Goal: Task Accomplishment & Management: Complete application form

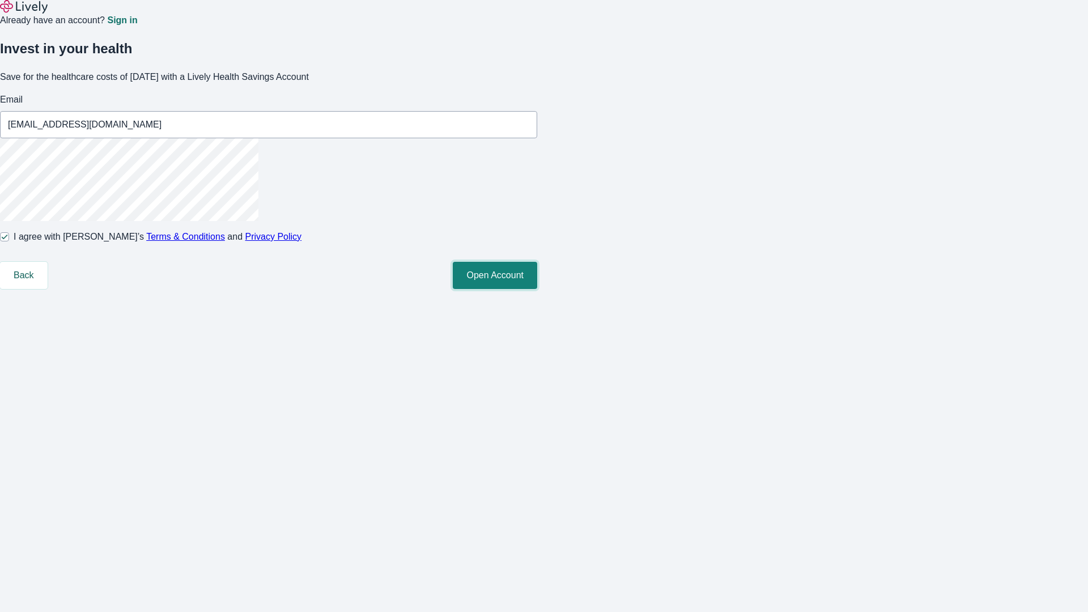
click at [537, 289] on button "Open Account" at bounding box center [495, 275] width 84 height 27
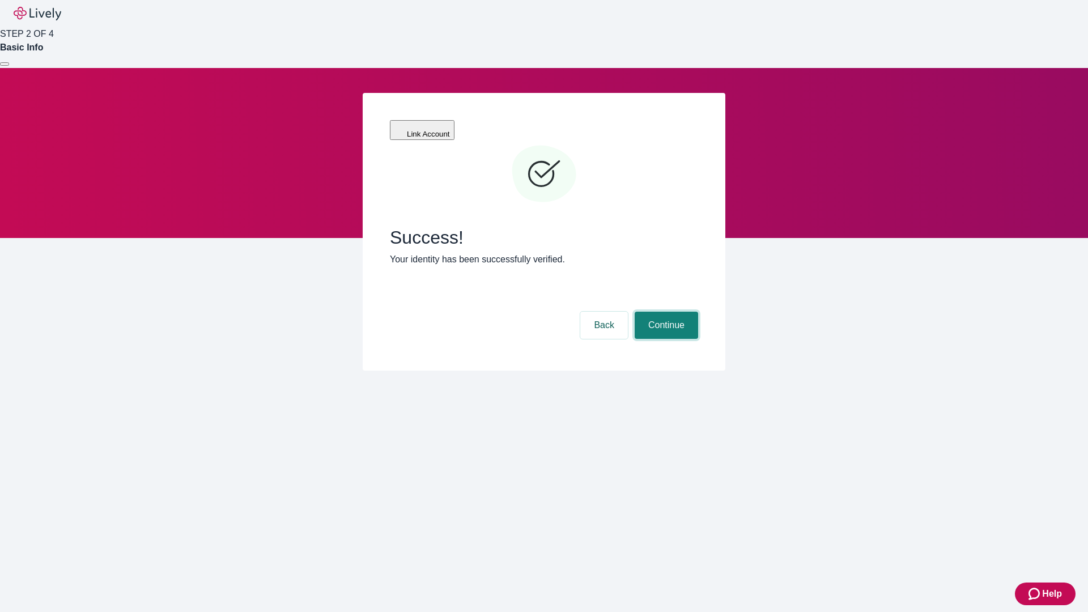
click at [665, 312] on button "Continue" at bounding box center [666, 325] width 63 height 27
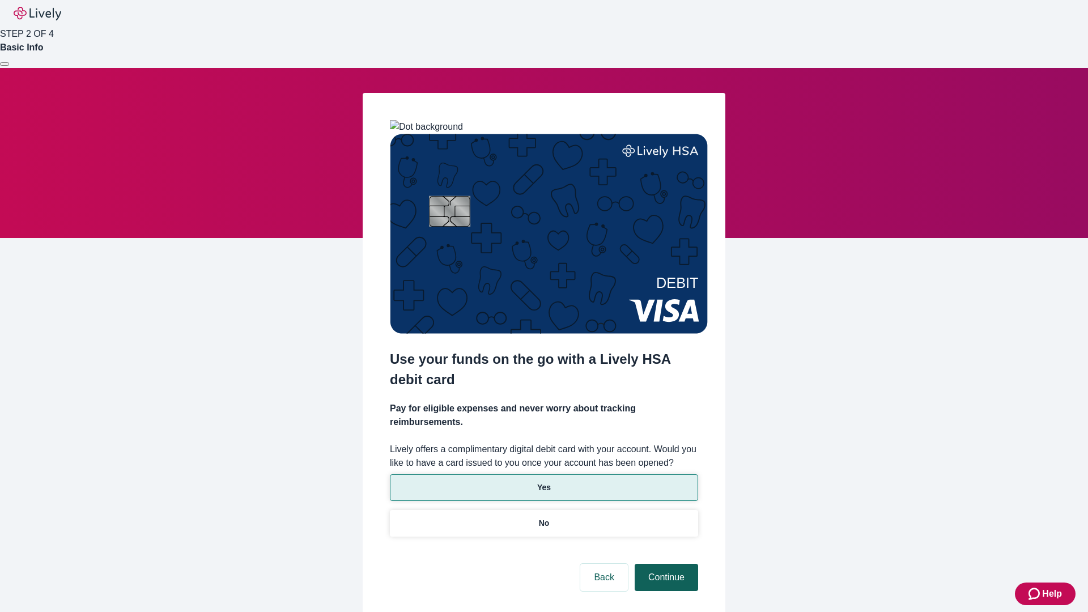
click at [544, 518] on p "No" at bounding box center [544, 524] width 11 height 12
click at [665, 564] on button "Continue" at bounding box center [666, 577] width 63 height 27
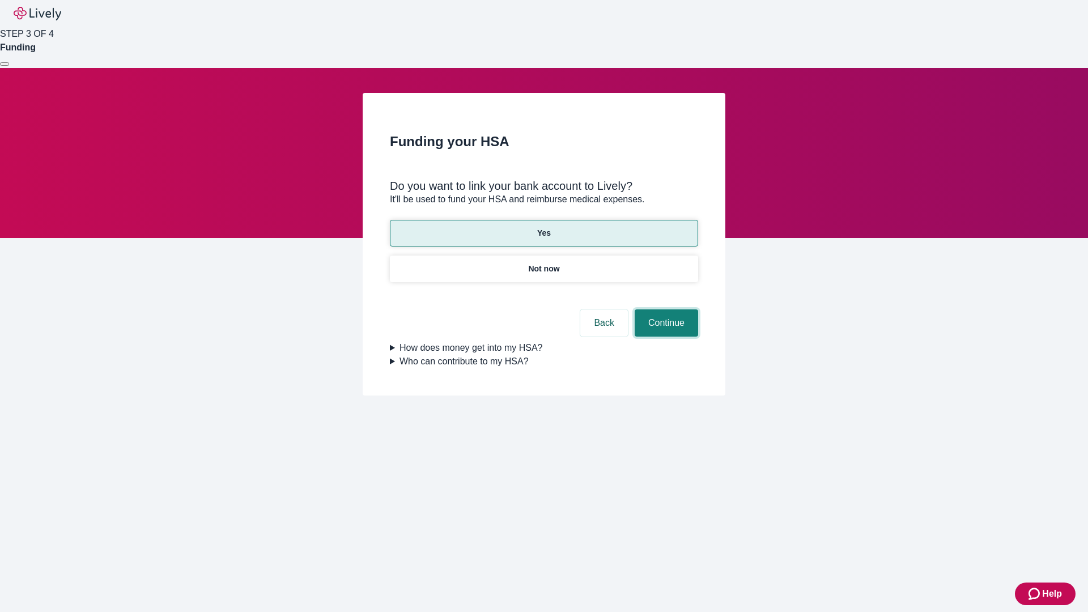
click at [665, 310] on button "Continue" at bounding box center [666, 323] width 63 height 27
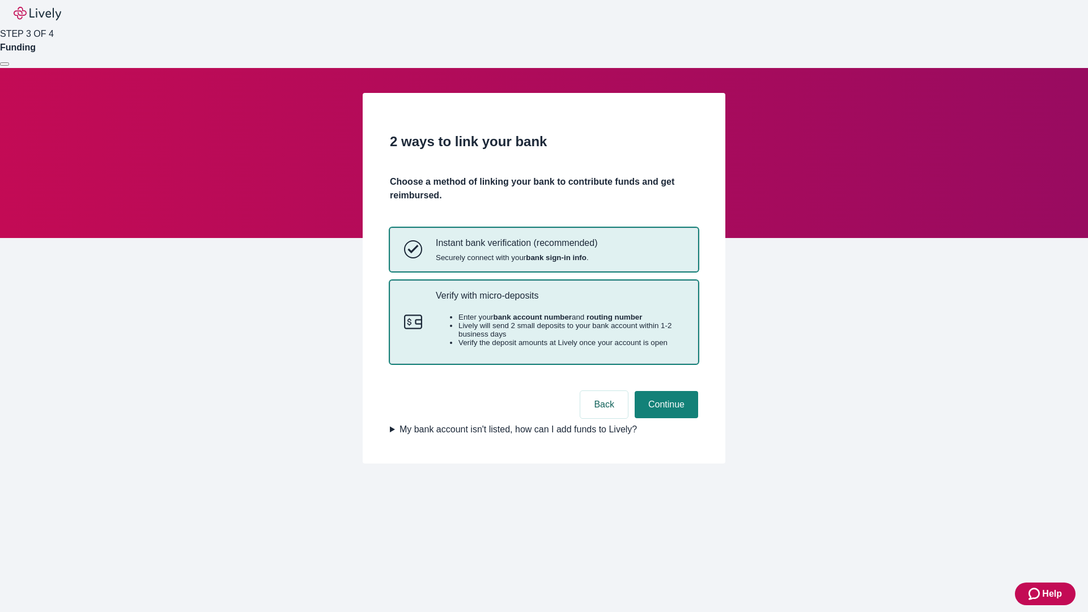
click at [560, 301] on p "Verify with micro-deposits" at bounding box center [560, 295] width 248 height 11
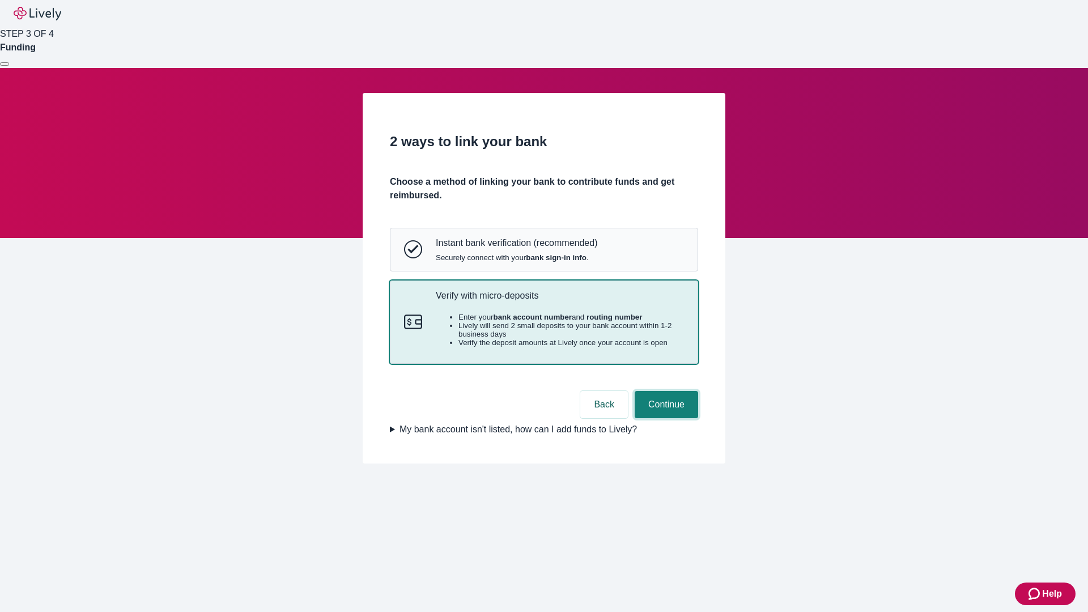
click at [665, 418] on button "Continue" at bounding box center [666, 404] width 63 height 27
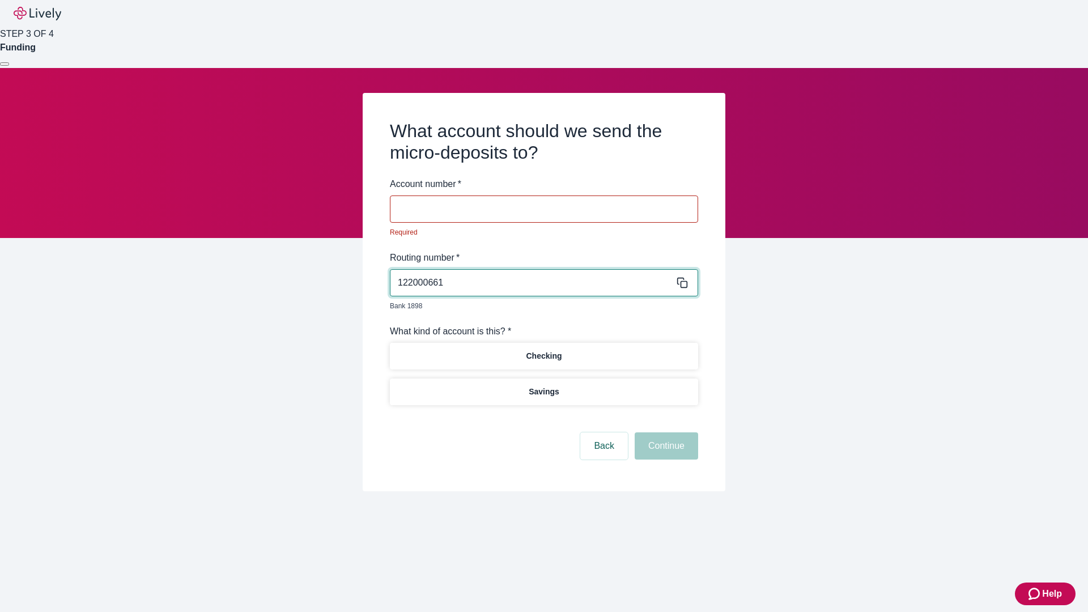
type input "122000661"
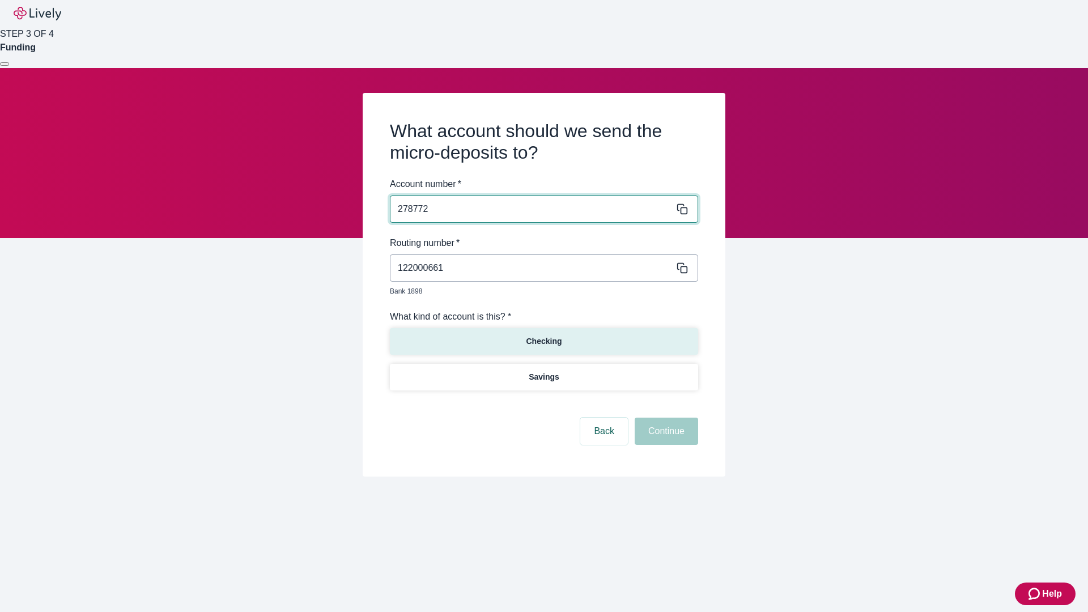
type input "278772"
click at [544, 336] on p "Checking" at bounding box center [544, 342] width 36 height 12
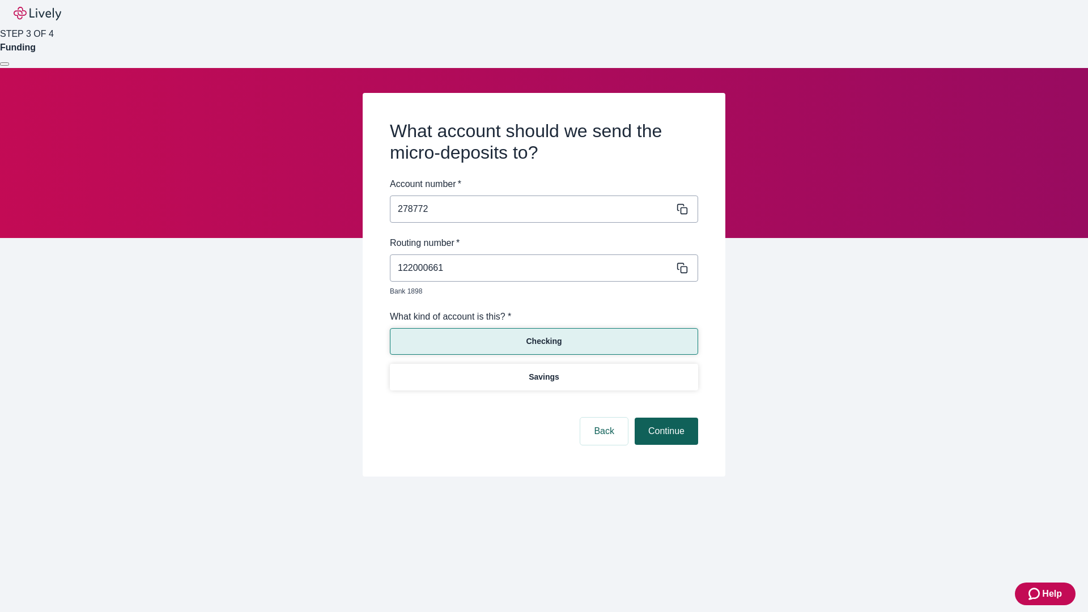
click at [665, 418] on button "Continue" at bounding box center [666, 431] width 63 height 27
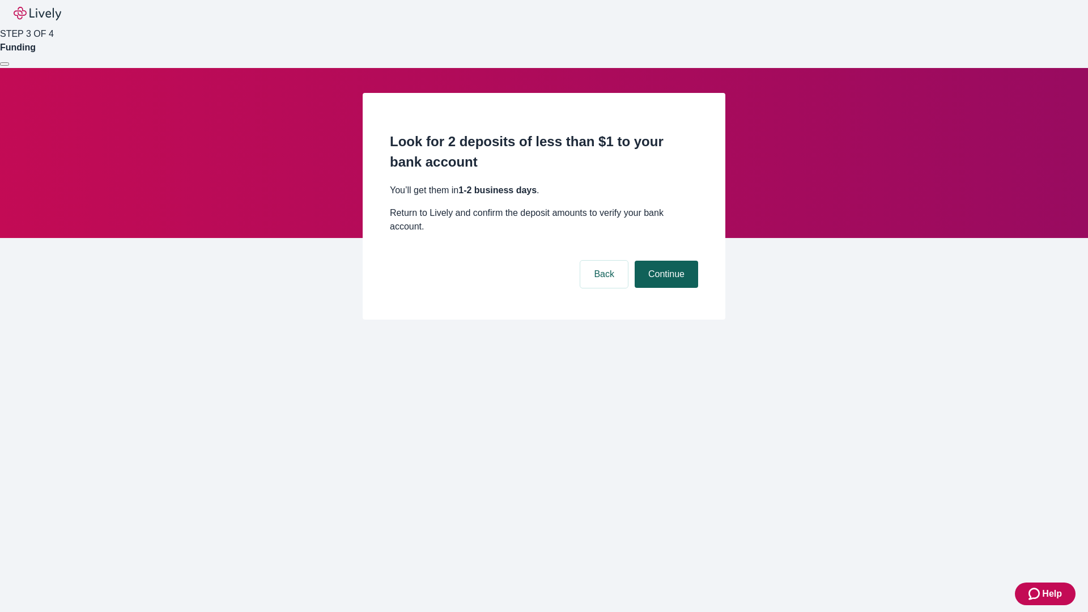
click at [665, 261] on button "Continue" at bounding box center [666, 274] width 63 height 27
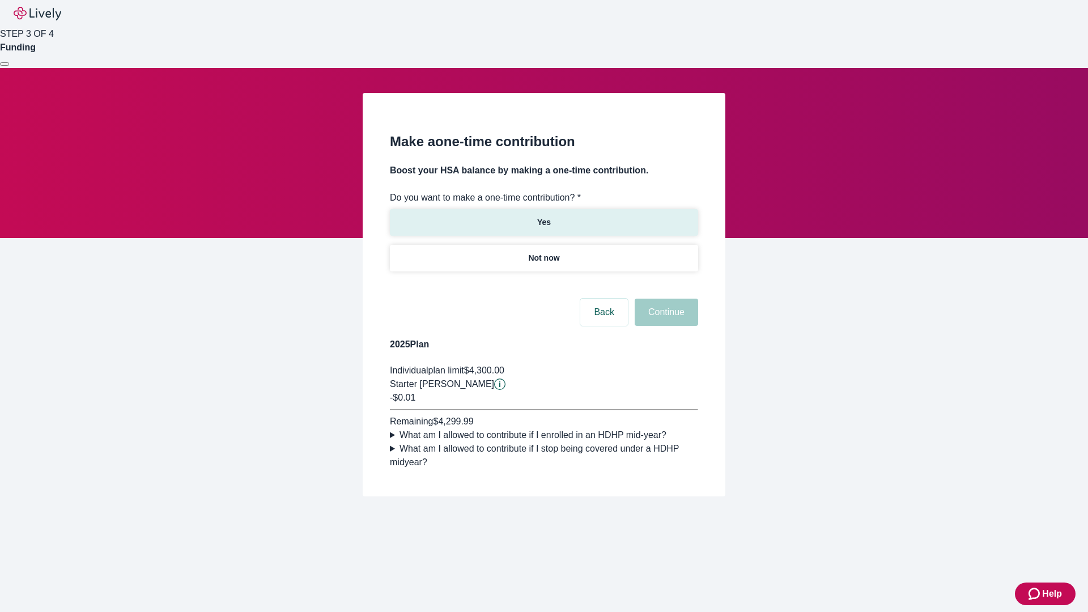
click at [544, 217] on p "Yes" at bounding box center [544, 223] width 14 height 12
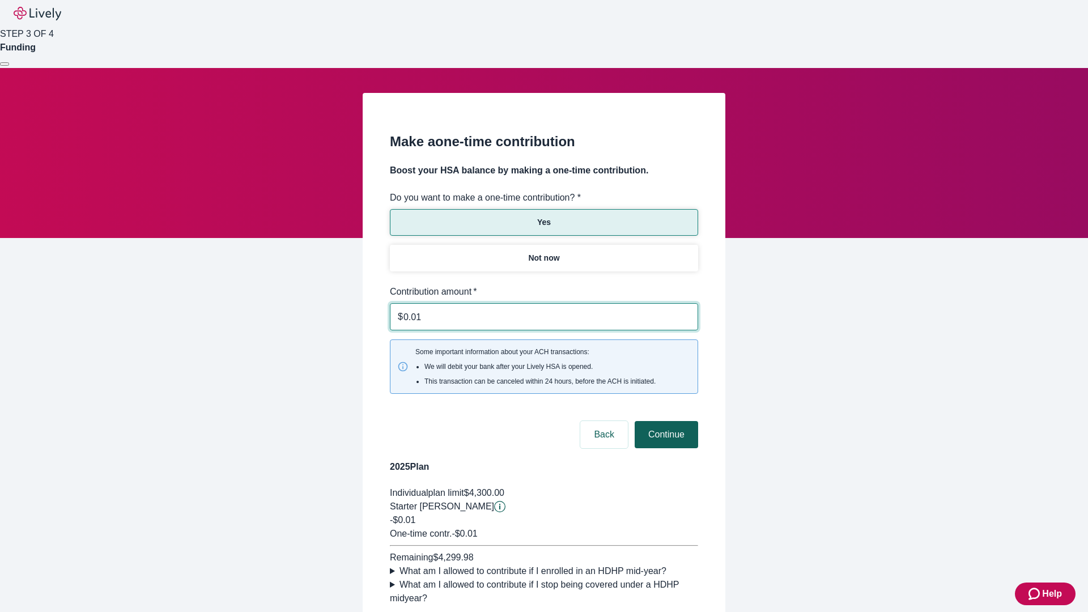
type input "0.01"
click at [665, 421] on button "Continue" at bounding box center [666, 434] width 63 height 27
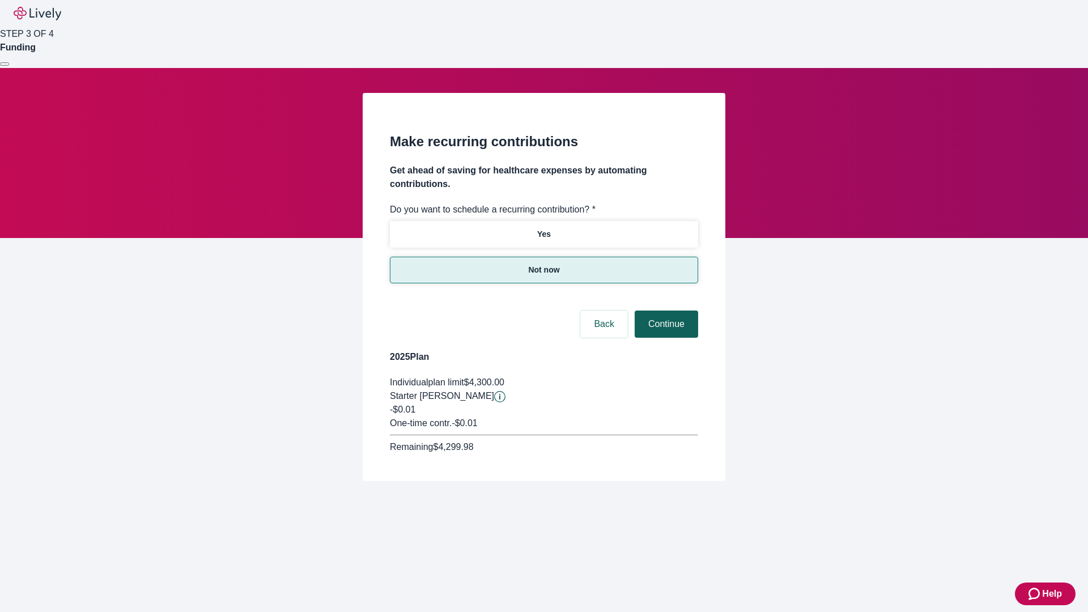
click at [665, 311] on button "Continue" at bounding box center [666, 324] width 63 height 27
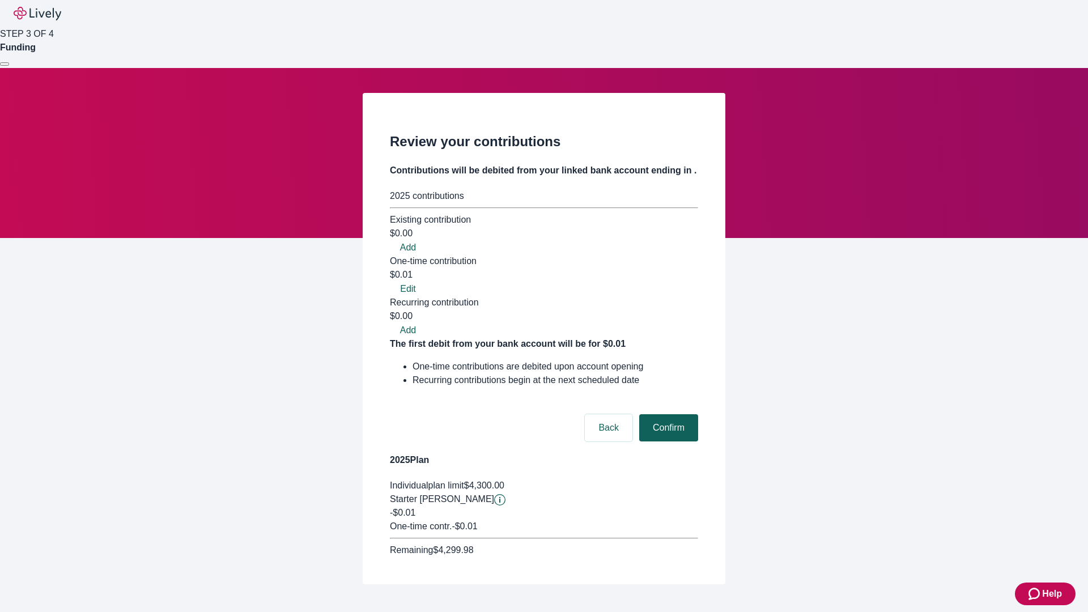
click at [667, 414] on button "Confirm" at bounding box center [668, 427] width 59 height 27
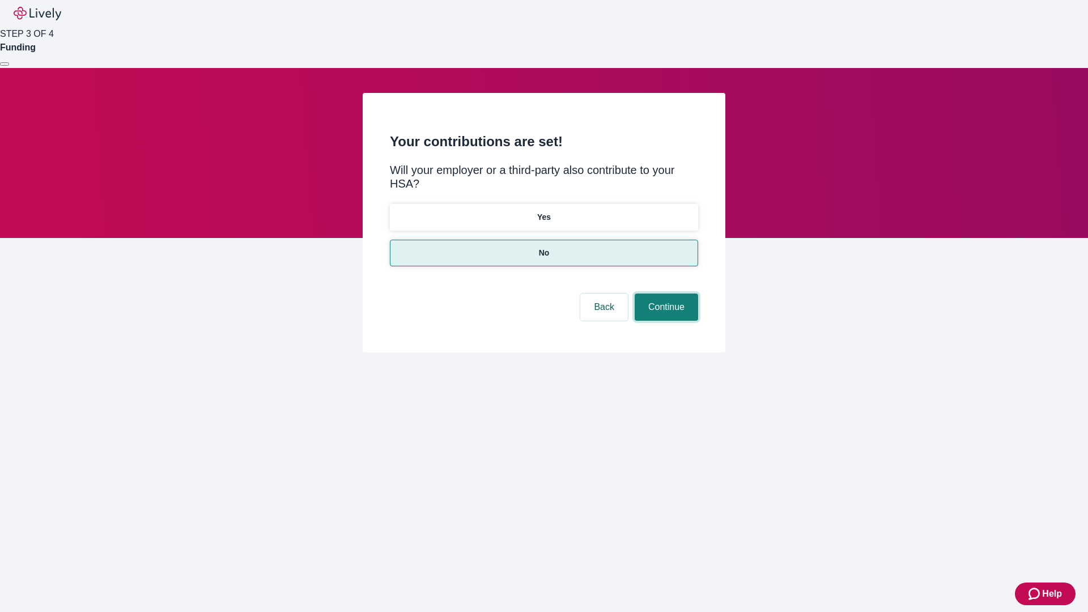
click at [665, 294] on button "Continue" at bounding box center [666, 307] width 63 height 27
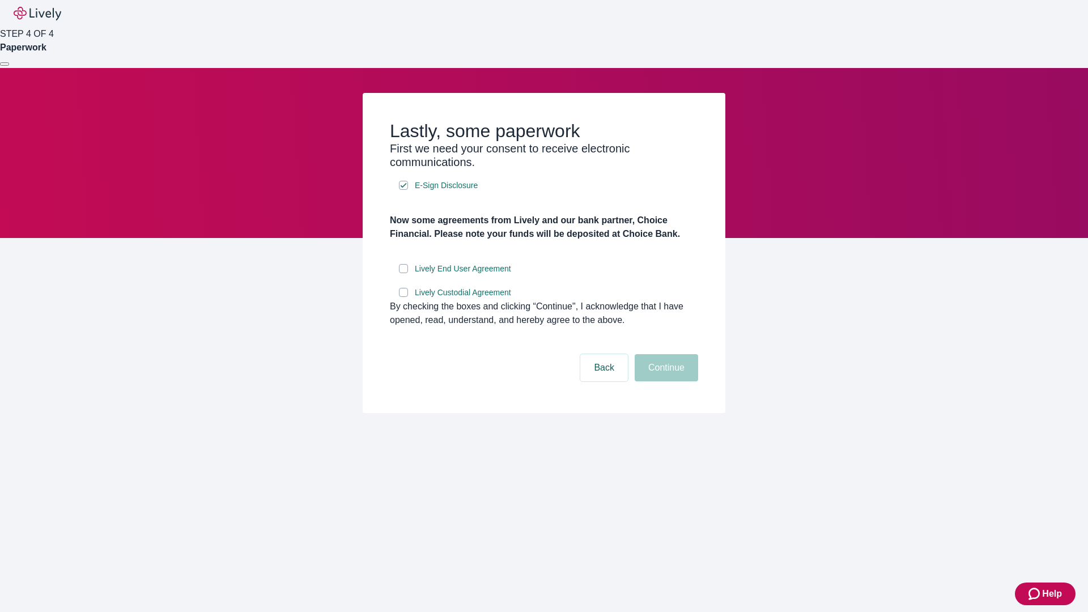
click at [404, 273] on input "Lively End User Agreement" at bounding box center [403, 268] width 9 height 9
checkbox input "true"
click at [404, 297] on input "Lively Custodial Agreement" at bounding box center [403, 292] width 9 height 9
checkbox input "true"
click at [665, 382] on button "Continue" at bounding box center [666, 367] width 63 height 27
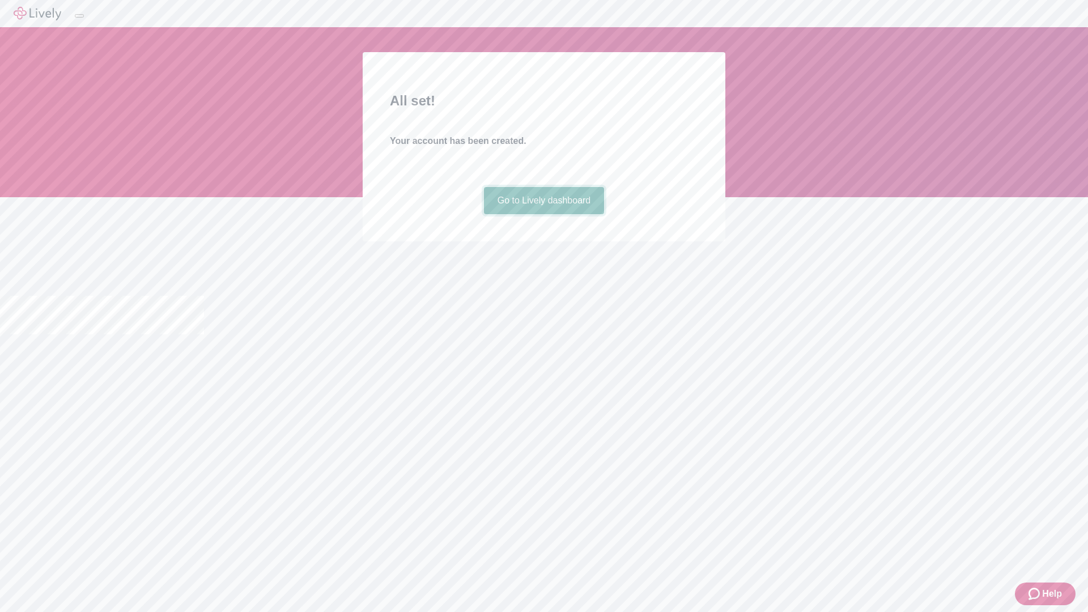
click at [544, 214] on link "Go to Lively dashboard" at bounding box center [544, 200] width 121 height 27
